Goal: Transaction & Acquisition: Purchase product/service

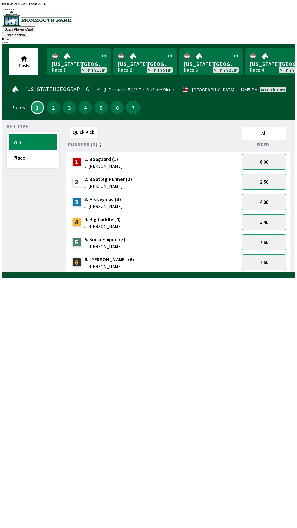
click at [128, 101] on button "7" at bounding box center [132, 107] width 13 height 13
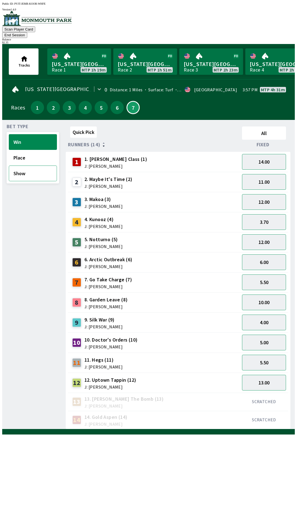
click at [22, 169] on button "Show" at bounding box center [33, 174] width 48 height 16
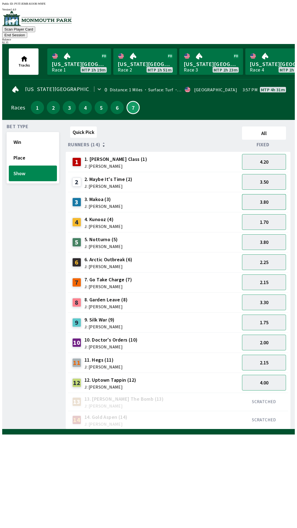
click at [266, 194] on button "3.80" at bounding box center [264, 202] width 44 height 16
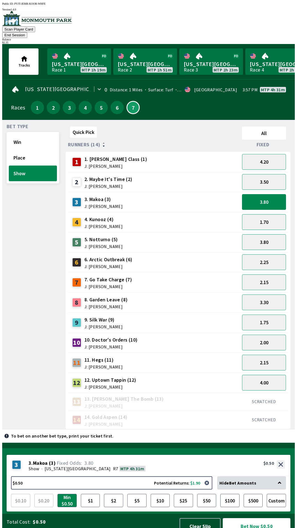
click at [250, 518] on button "Bet Now $0.50" at bounding box center [257, 526] width 68 height 16
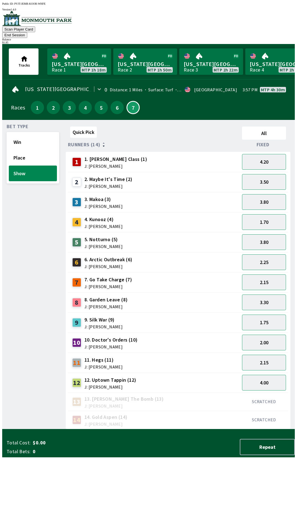
click at [20, 314] on div "Bet Type Win Place Show" at bounding box center [33, 276] width 53 height 305
click at [113, 102] on button "6" at bounding box center [117, 107] width 13 height 13
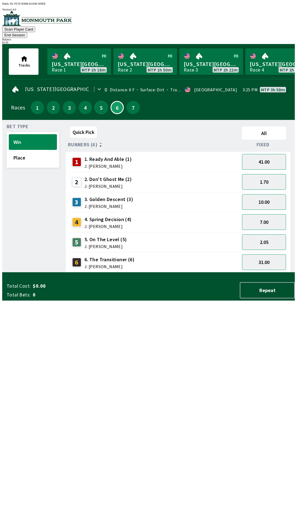
click at [98, 101] on button "5" at bounding box center [101, 107] width 13 height 13
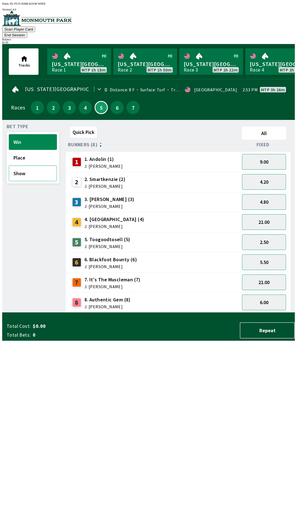
click at [26, 166] on button "Show" at bounding box center [33, 174] width 48 height 16
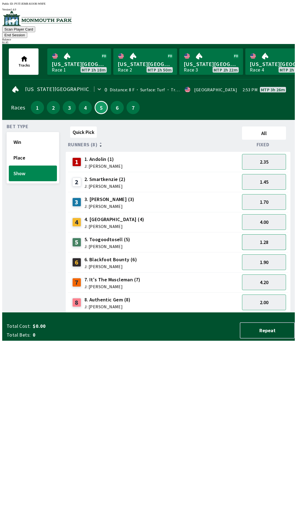
click at [269, 235] on button "1.28" at bounding box center [264, 242] width 44 height 16
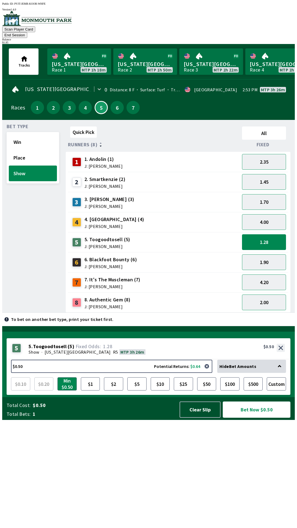
click at [252, 418] on button "Bet Now $0.50" at bounding box center [257, 409] width 68 height 16
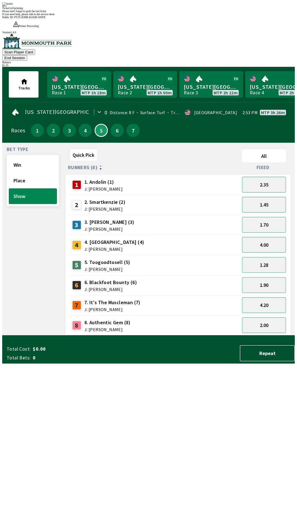
click at [15, 299] on div "Bet Type Win Place Show" at bounding box center [33, 241] width 53 height 188
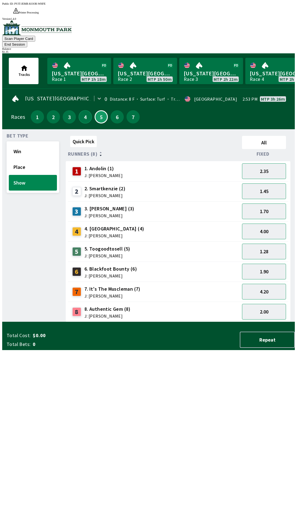
click at [82, 110] on button "4" at bounding box center [85, 116] width 13 height 13
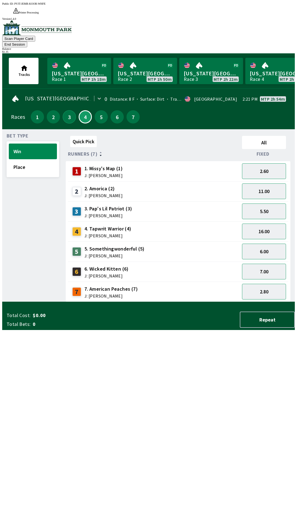
click at [68, 110] on button "3" at bounding box center [69, 116] width 13 height 13
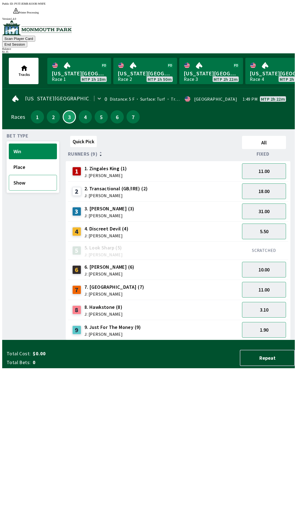
click at [23, 175] on button "Show" at bounding box center [33, 183] width 48 height 16
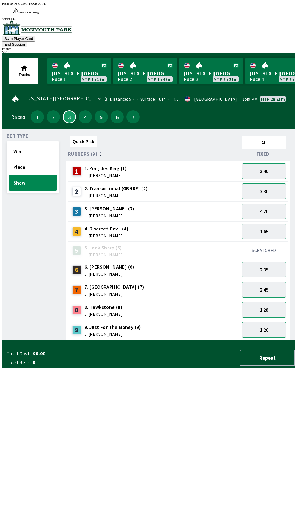
click at [268, 322] on button "1.20" at bounding box center [264, 330] width 44 height 16
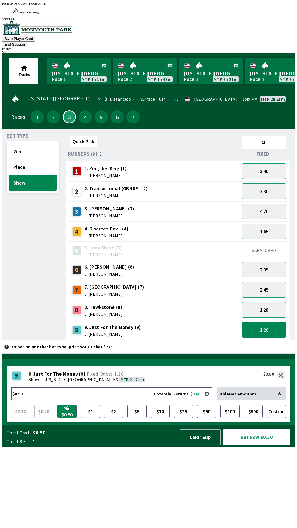
click at [253, 445] on button "Bet Now $0.50" at bounding box center [257, 437] width 68 height 16
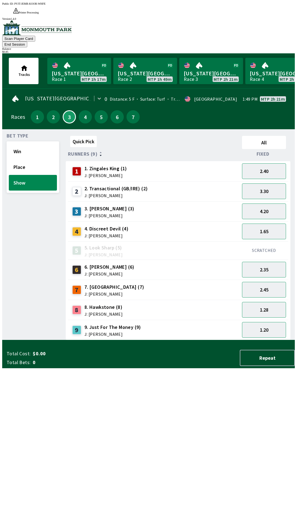
click at [19, 263] on div "Bet Type Win Place Show" at bounding box center [33, 237] width 53 height 207
click at [35, 110] on button "1" at bounding box center [37, 116] width 13 height 13
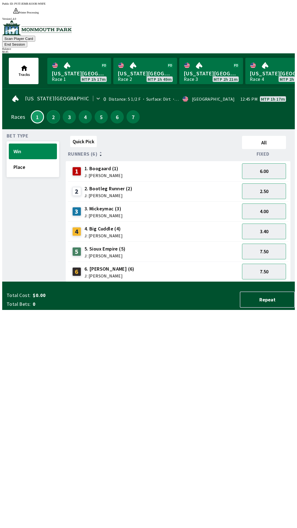
click at [51, 110] on button "2" at bounding box center [53, 116] width 13 height 13
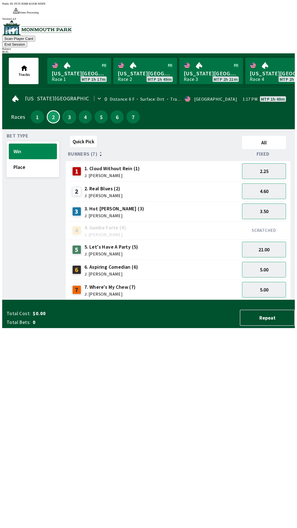
click at [65, 110] on button "3" at bounding box center [69, 116] width 13 height 13
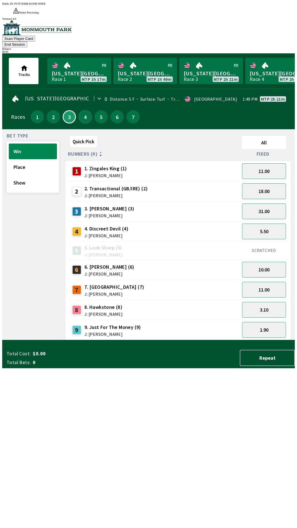
click at [82, 110] on button "4" at bounding box center [85, 116] width 13 height 13
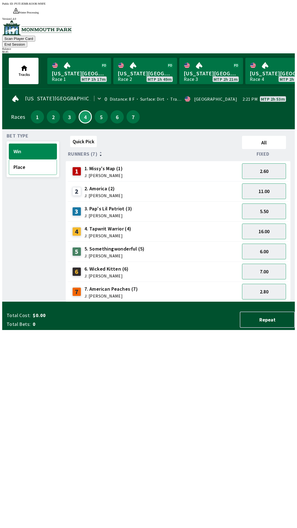
click at [38, 159] on button "Place" at bounding box center [33, 167] width 48 height 16
